Goal: Find specific page/section: Find specific page/section

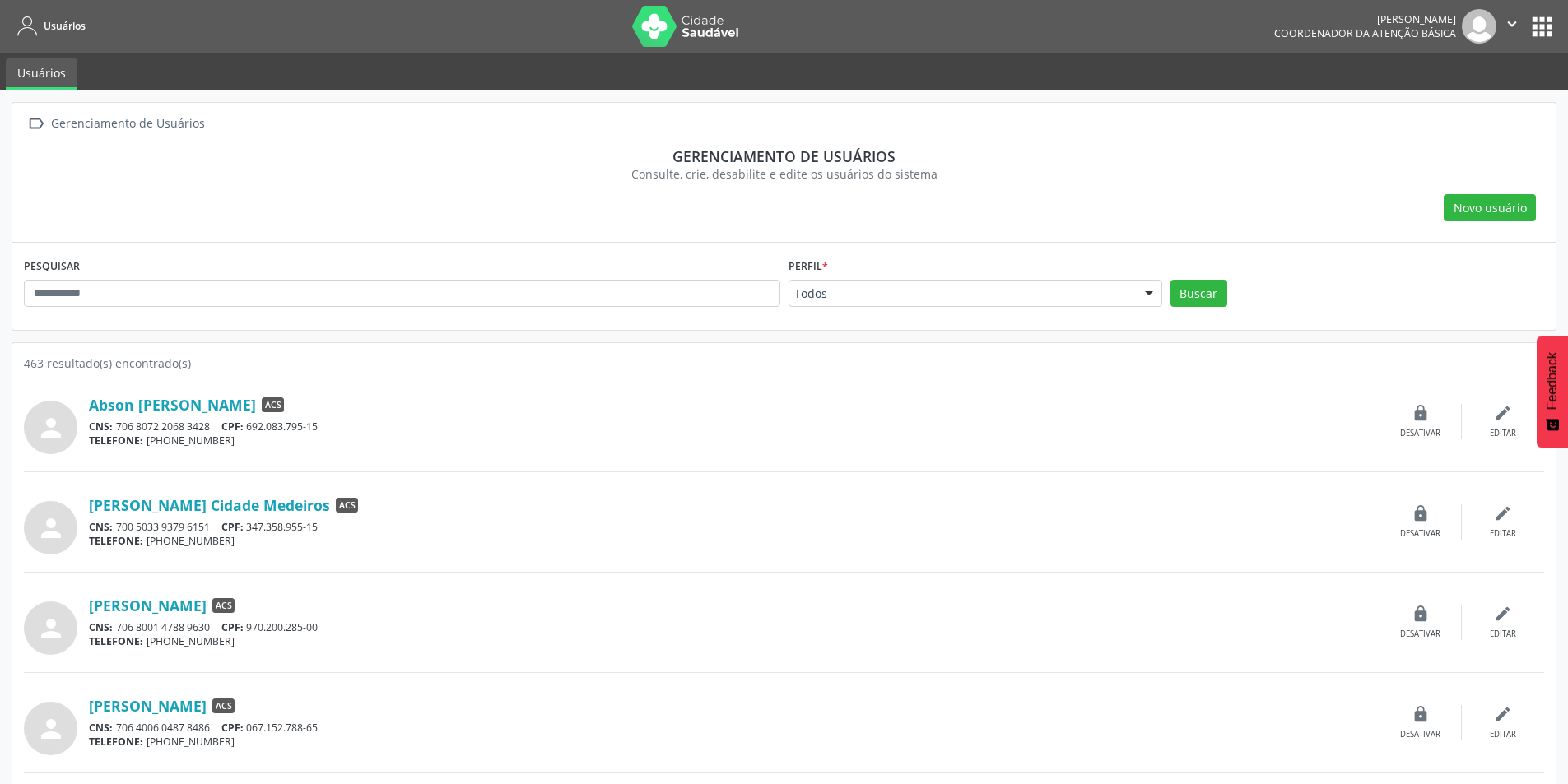
click at [1555, 32] on button "apps" at bounding box center [1542, 26] width 29 height 29
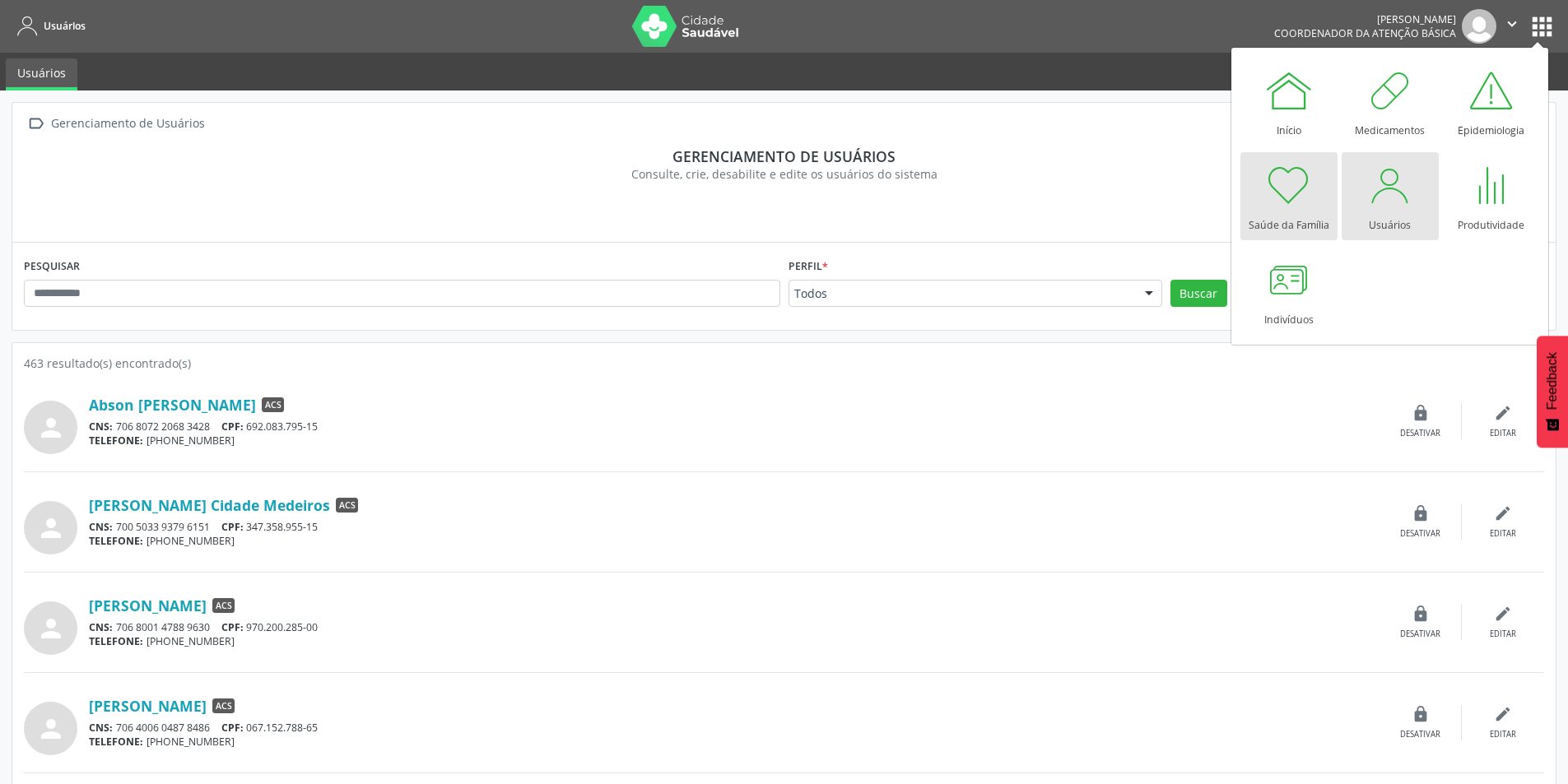
click at [1265, 193] on div at bounding box center [1289, 185] width 49 height 49
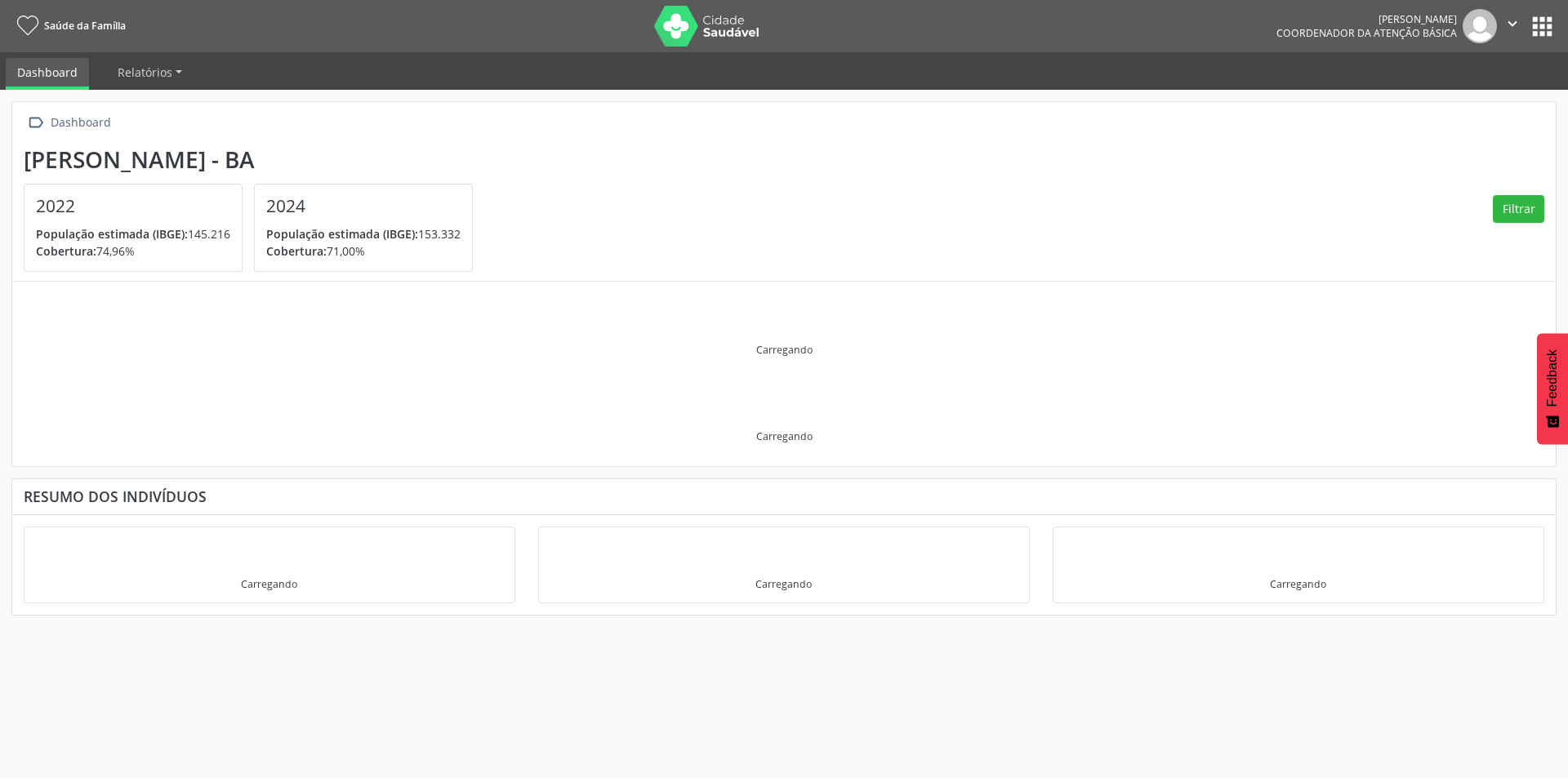
click at [1554, 28] on button "apps" at bounding box center [1541, 26] width 28 height 28
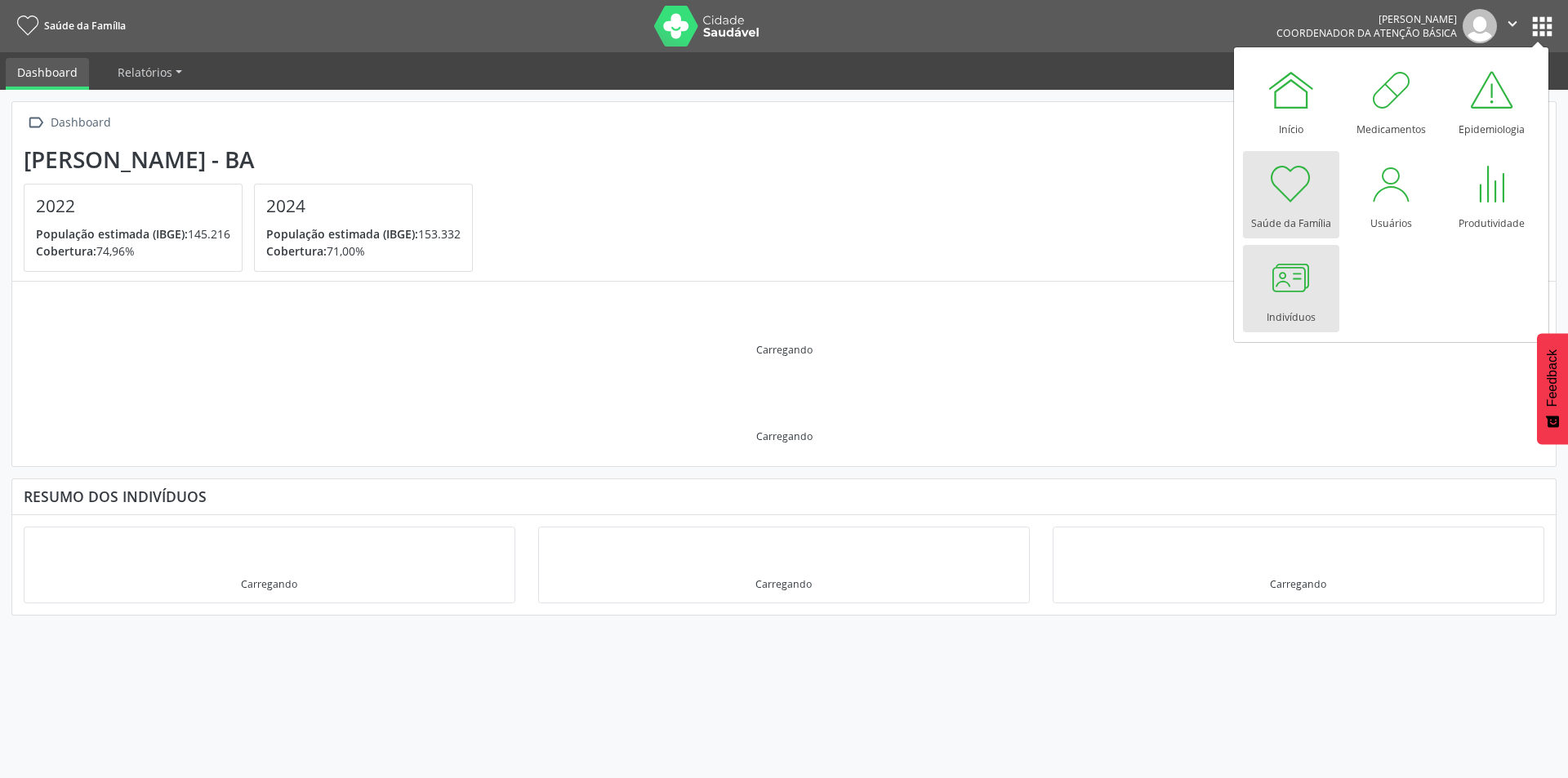
click at [1282, 263] on div at bounding box center [1290, 277] width 49 height 49
